Goal: Navigation & Orientation: Find specific page/section

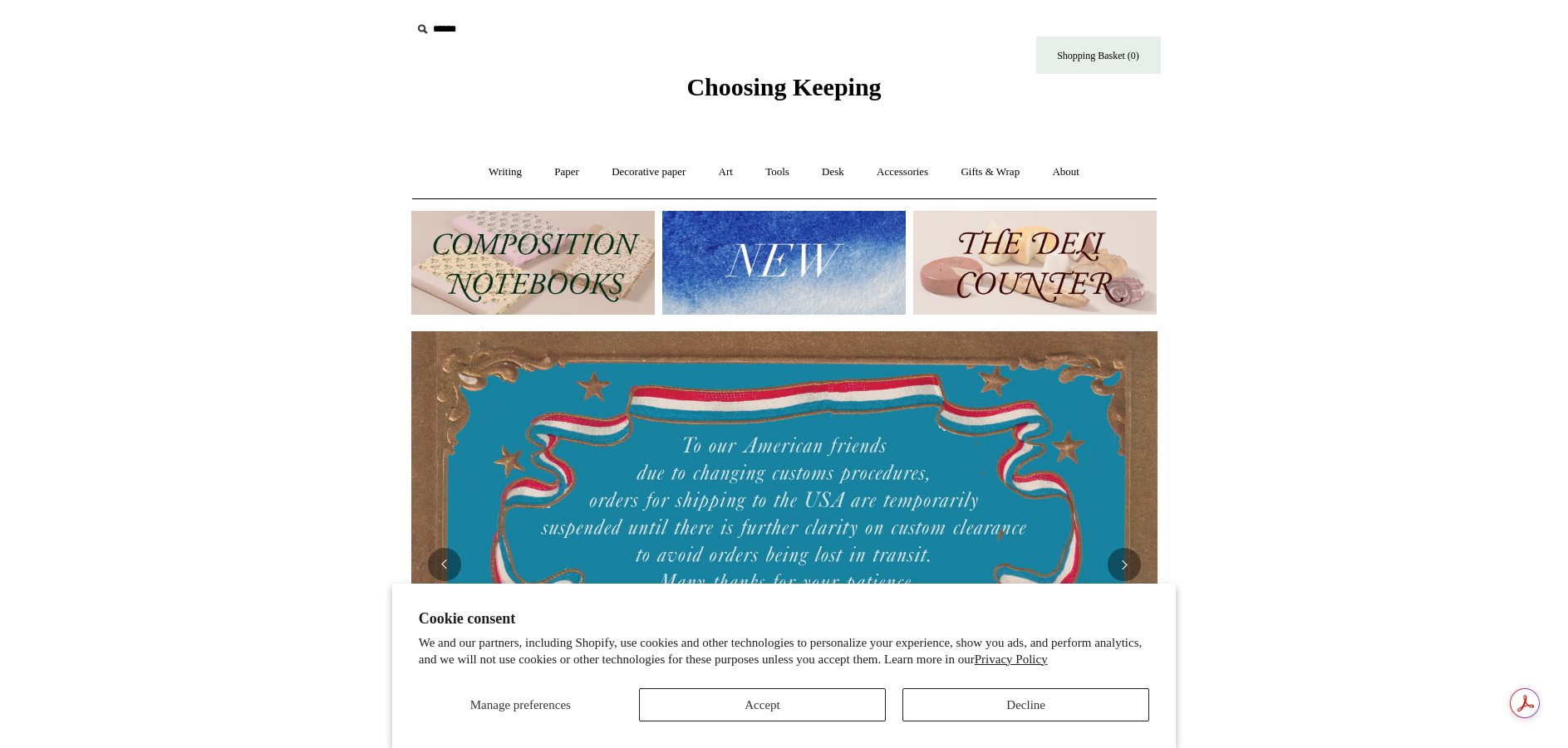
scroll to position [0, 746]
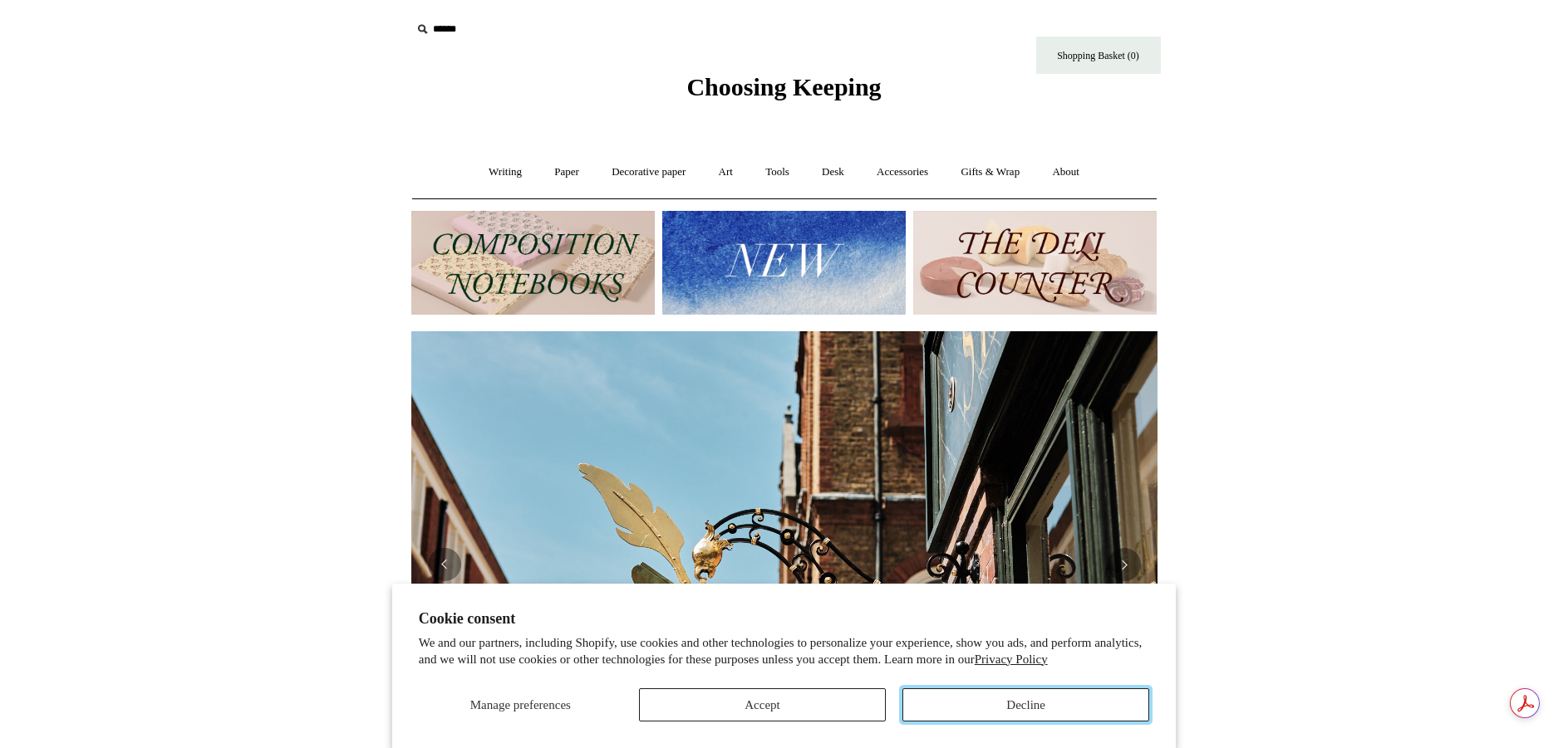
click at [982, 691] on button "Decline" at bounding box center [1026, 705] width 247 height 33
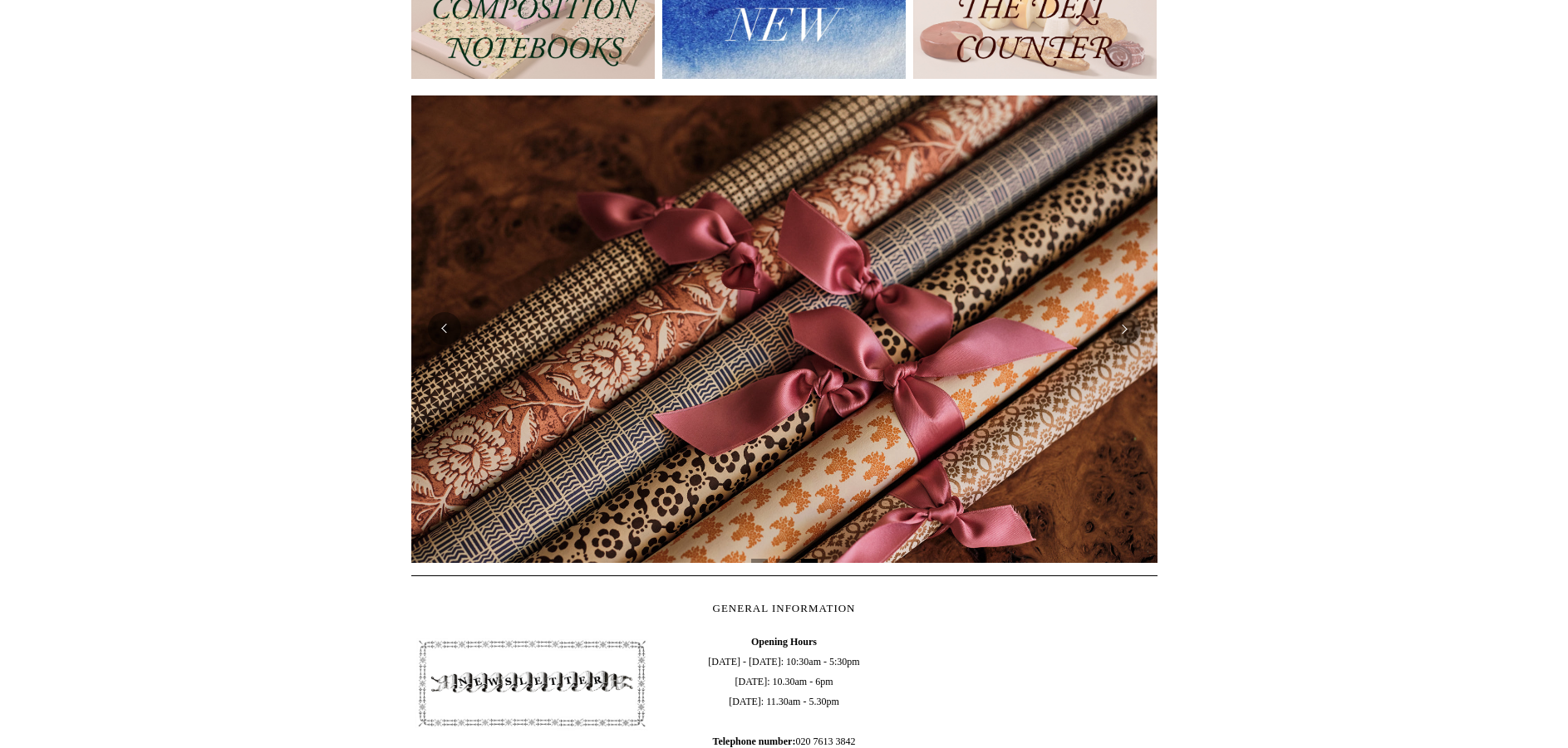
scroll to position [250, 0]
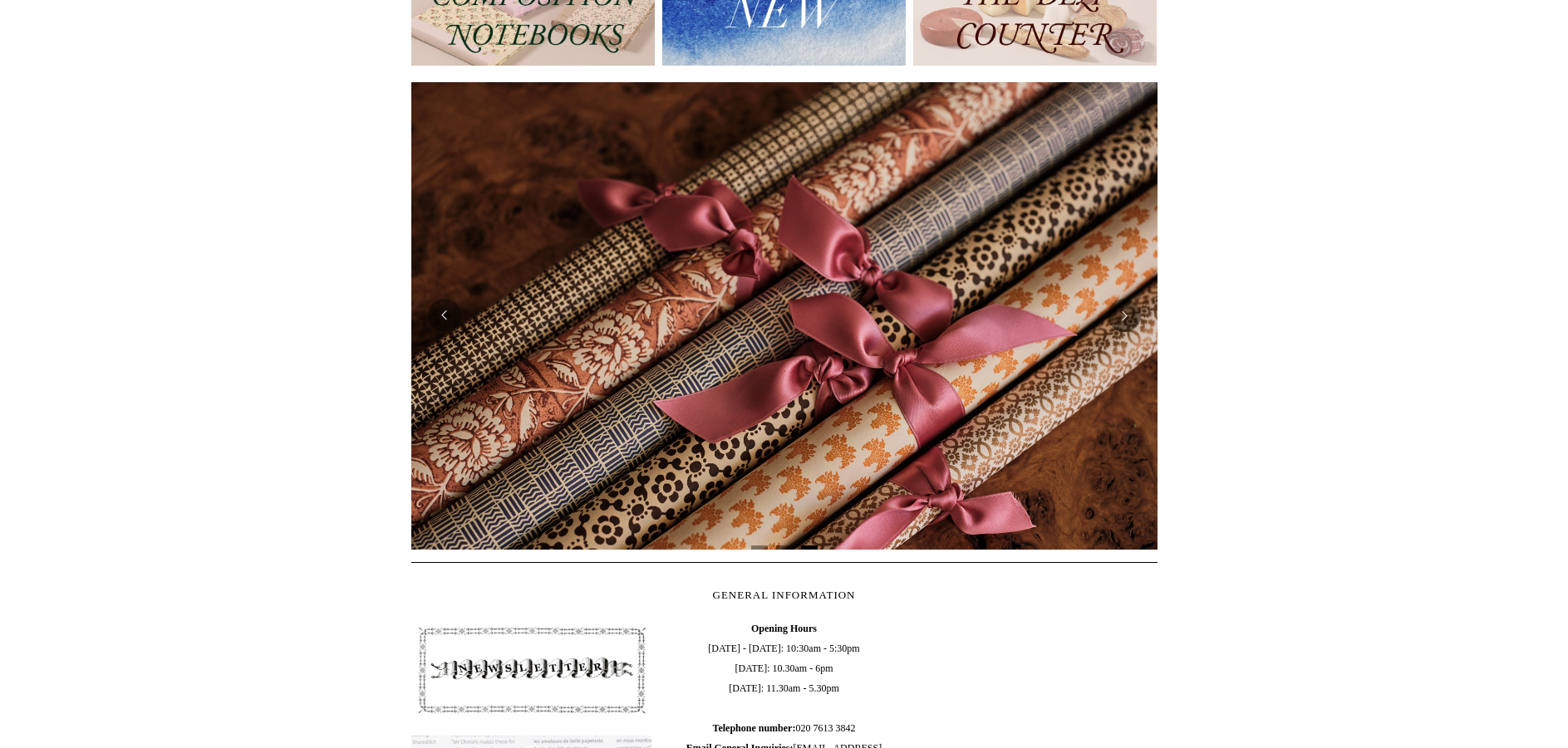
click at [737, 30] on img at bounding box center [784, 13] width 243 height 104
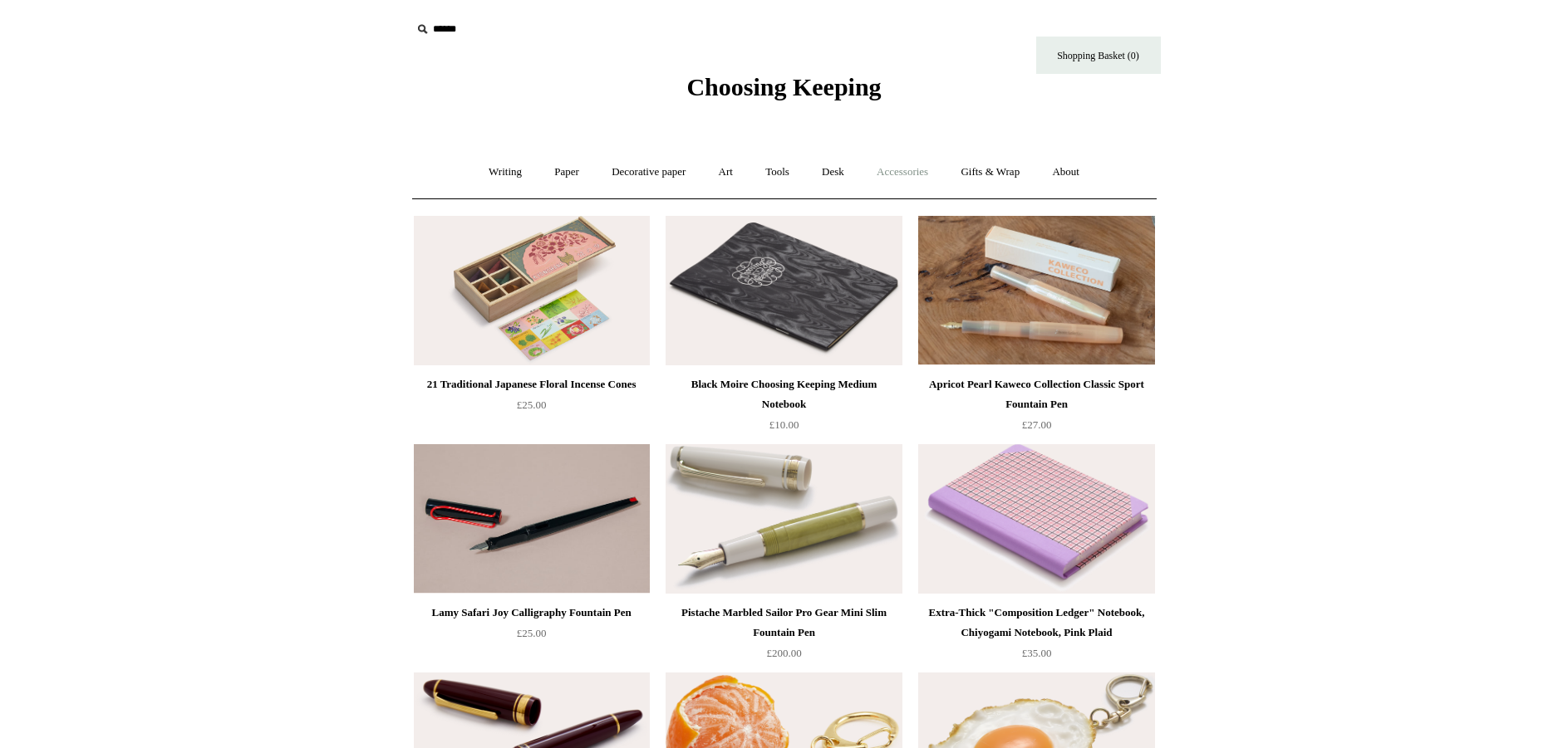
click at [892, 174] on link "Accessories +" at bounding box center [901, 172] width 81 height 44
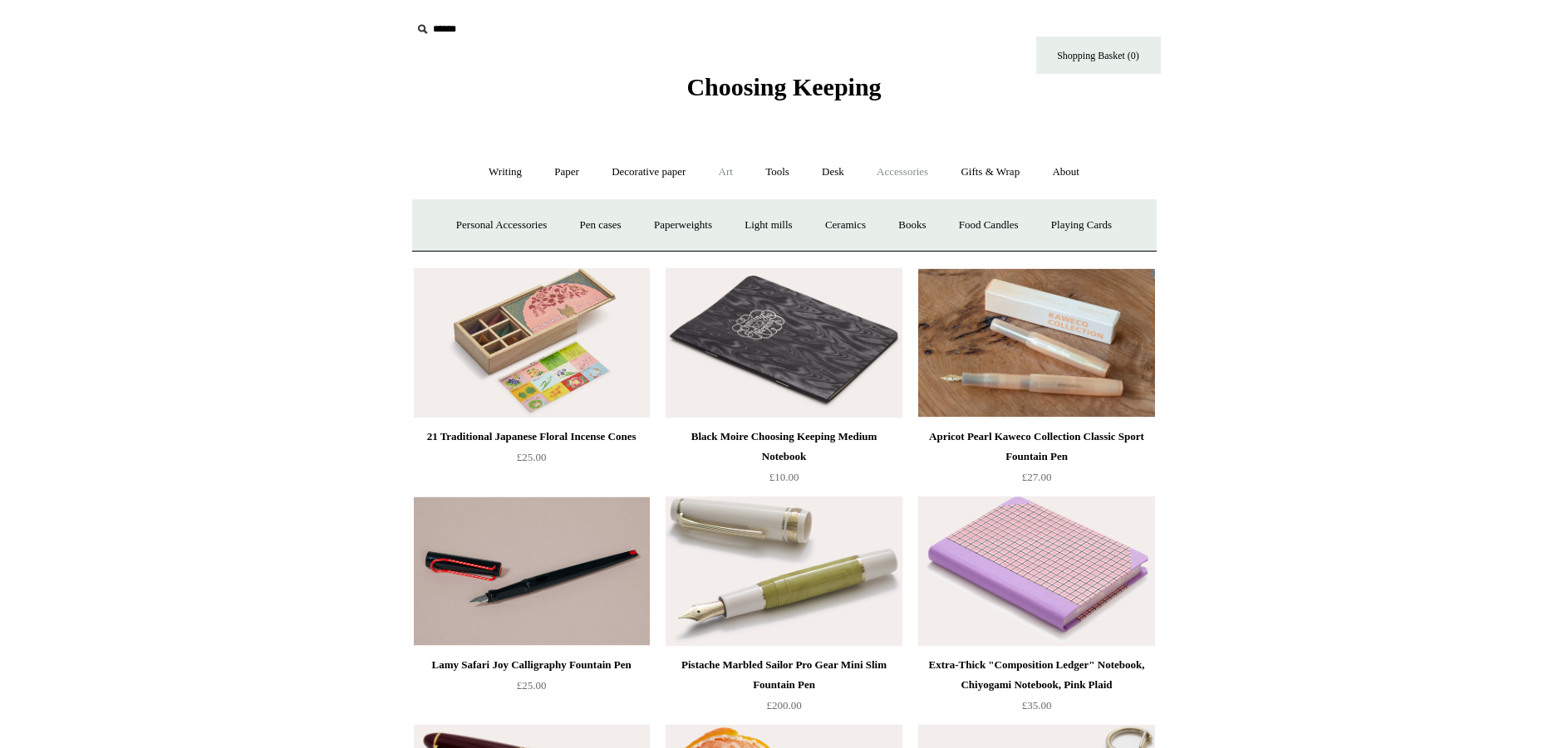
click at [723, 172] on link "Art +" at bounding box center [725, 172] width 44 height 44
click at [496, 226] on link "Watercolour & Paint" at bounding box center [480, 226] width 119 height 44
